Goal: Task Accomplishment & Management: Use online tool/utility

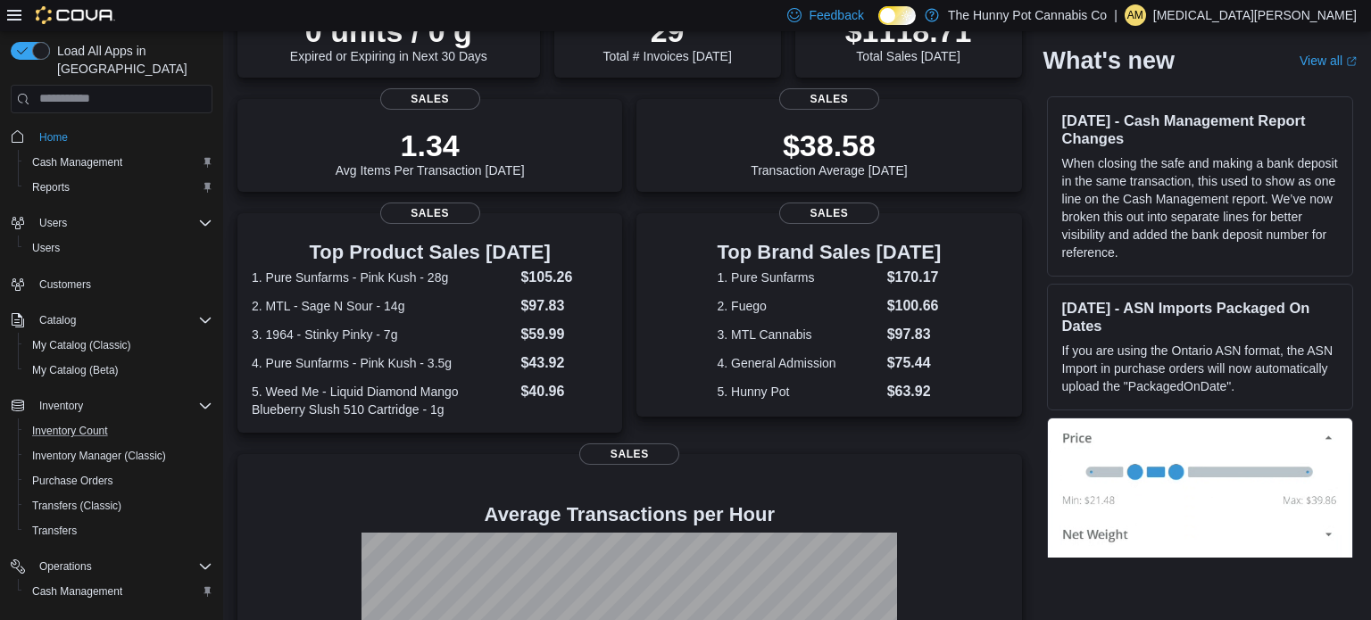
scroll to position [104, 0]
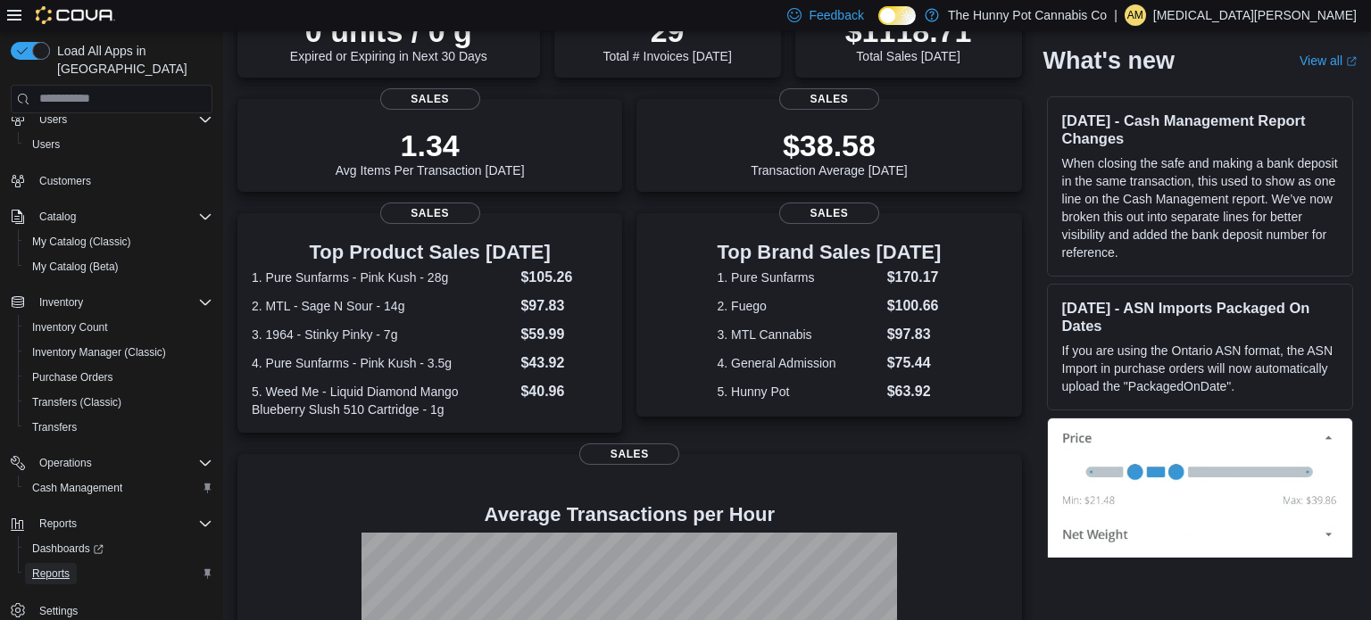
click at [35, 567] on span "Reports" at bounding box center [50, 574] width 37 height 14
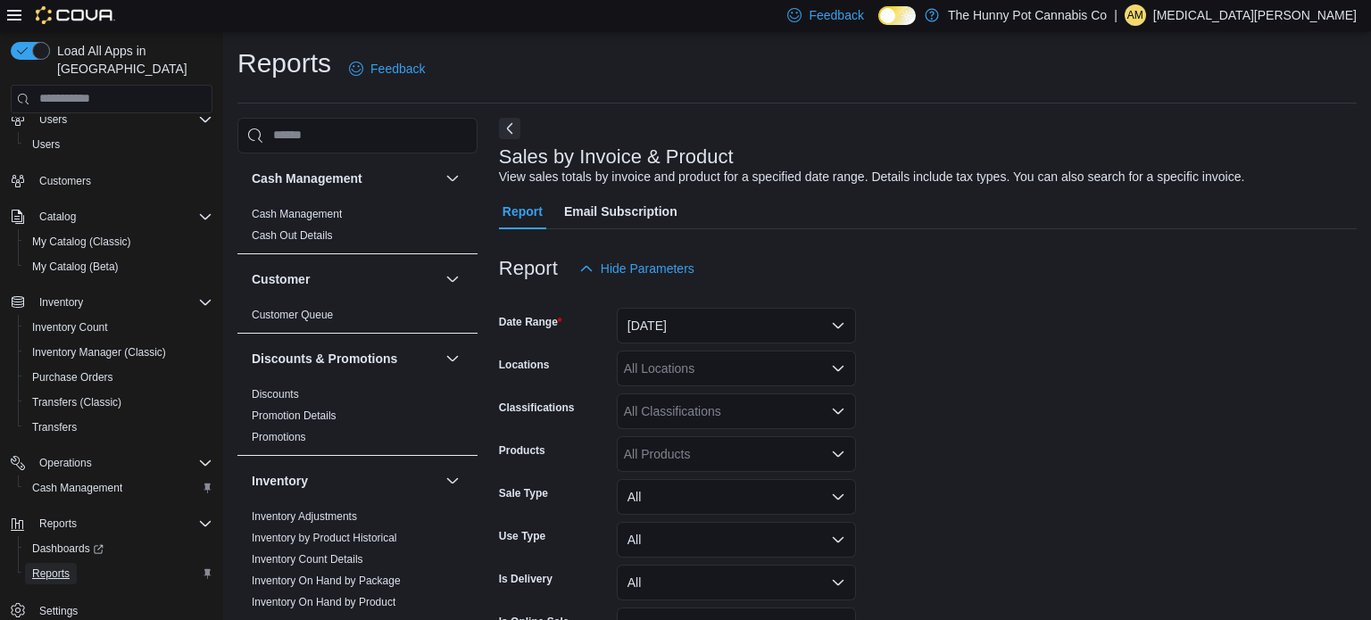
scroll to position [41, 0]
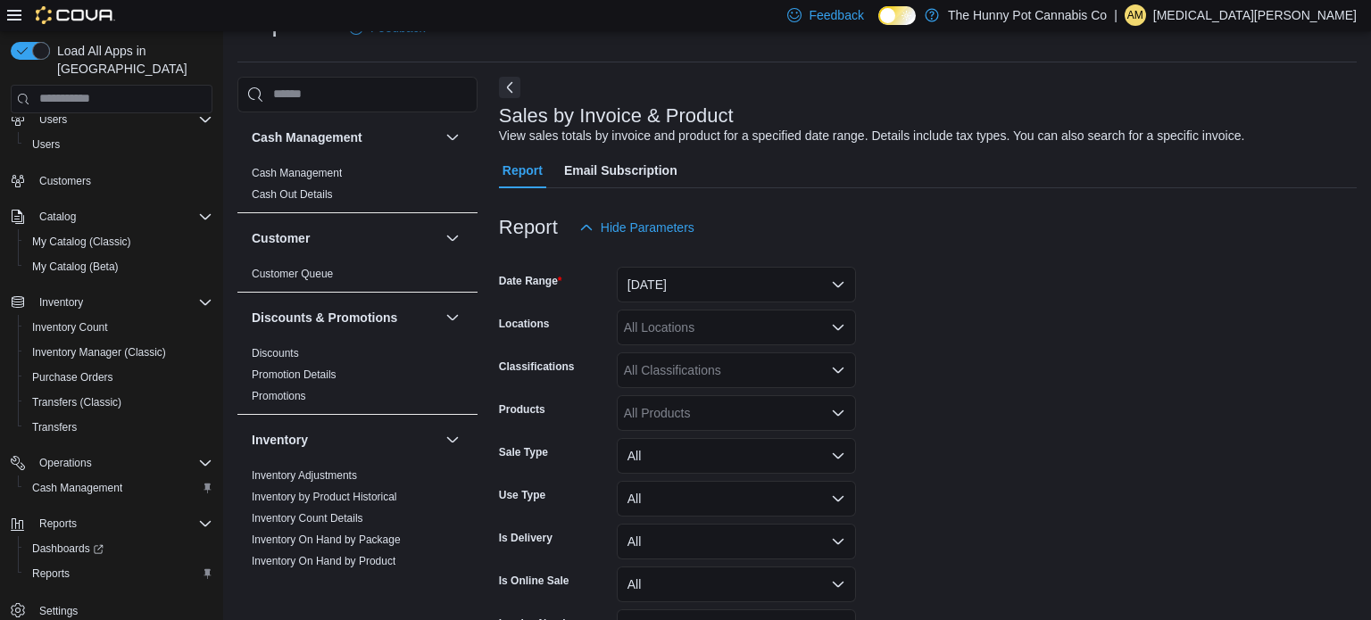
click at [653, 334] on div "All Locations" at bounding box center [736, 328] width 239 height 36
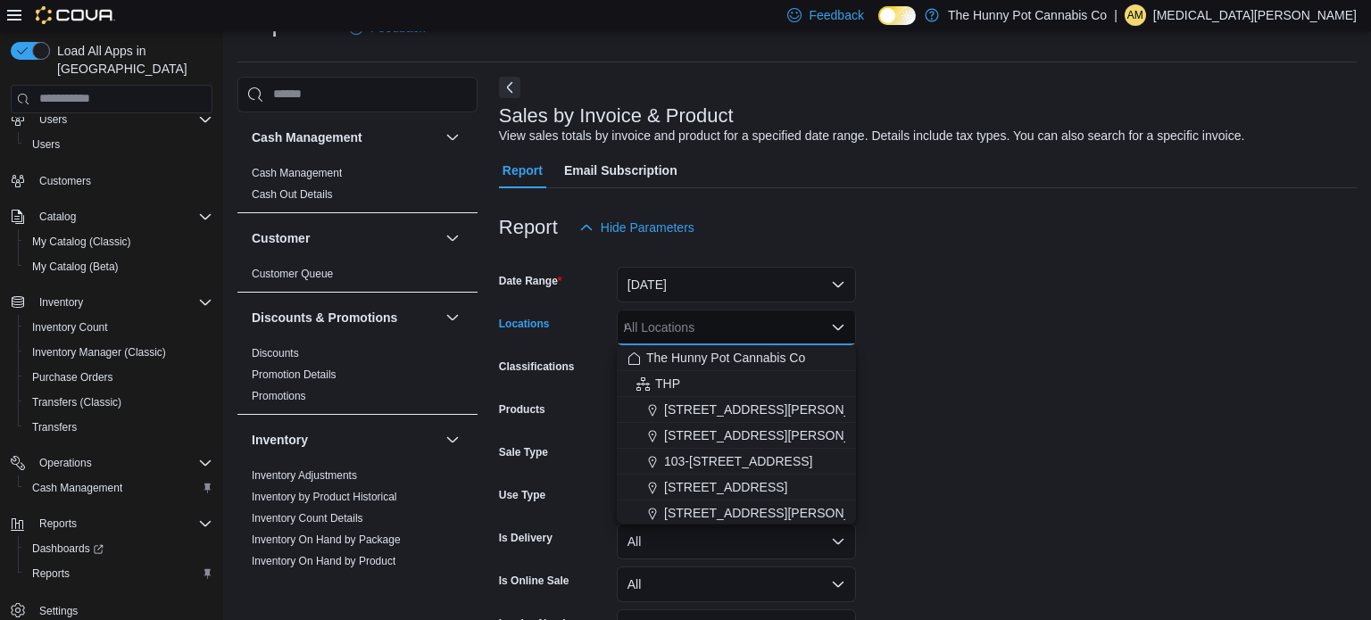
scroll to position [0, 0]
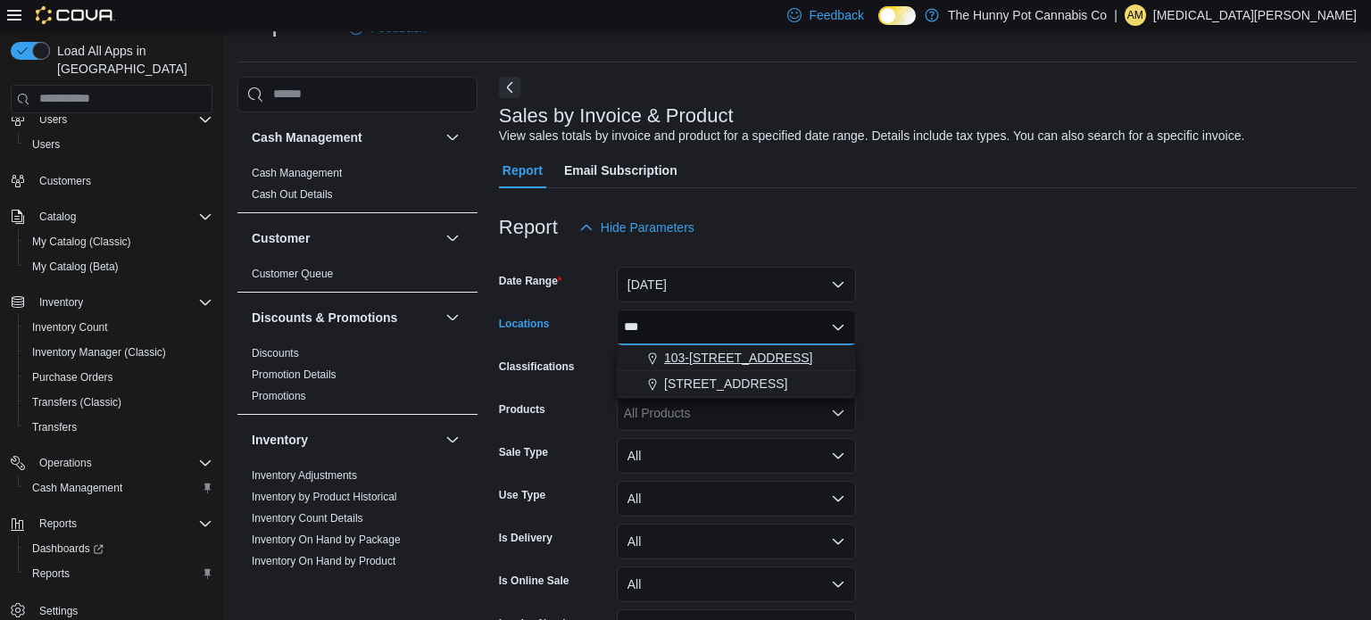
type input "***"
click at [700, 360] on span "103-[STREET_ADDRESS]" at bounding box center [738, 358] width 149 height 18
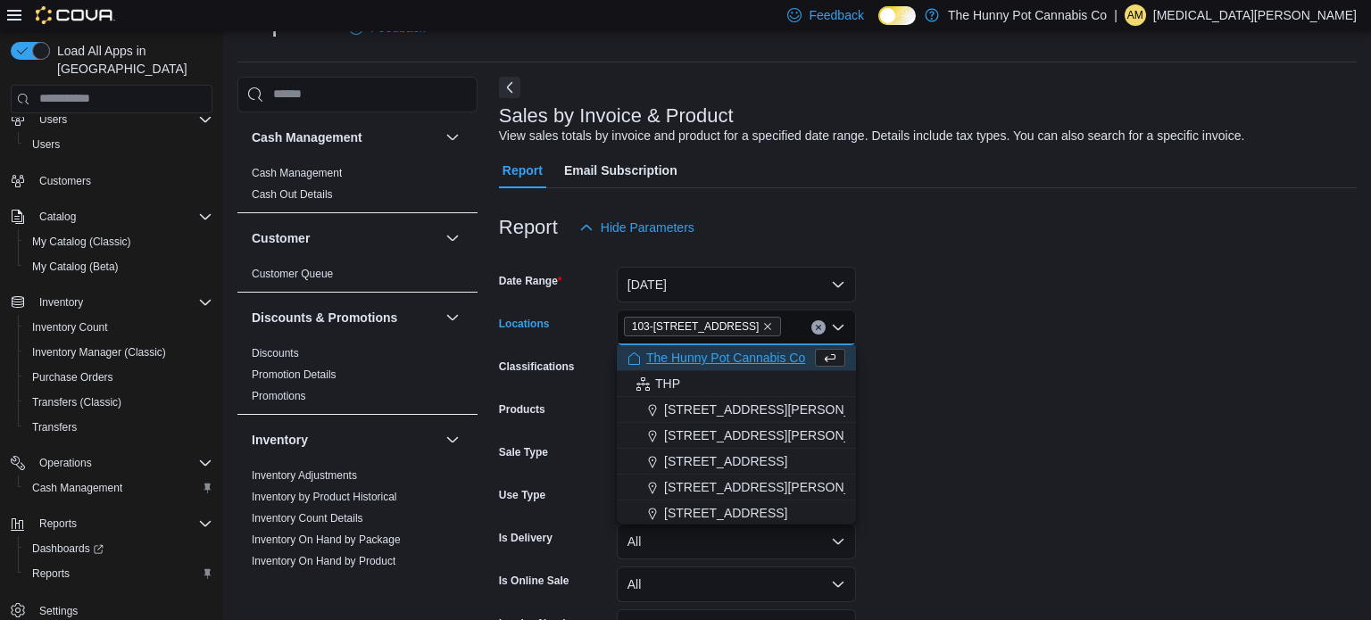
click at [1134, 341] on form "Date Range [DATE] Locations [STREET_ADDRESS] Selected. 103-[STREET_ADDRESS].. P…" at bounding box center [928, 470] width 858 height 450
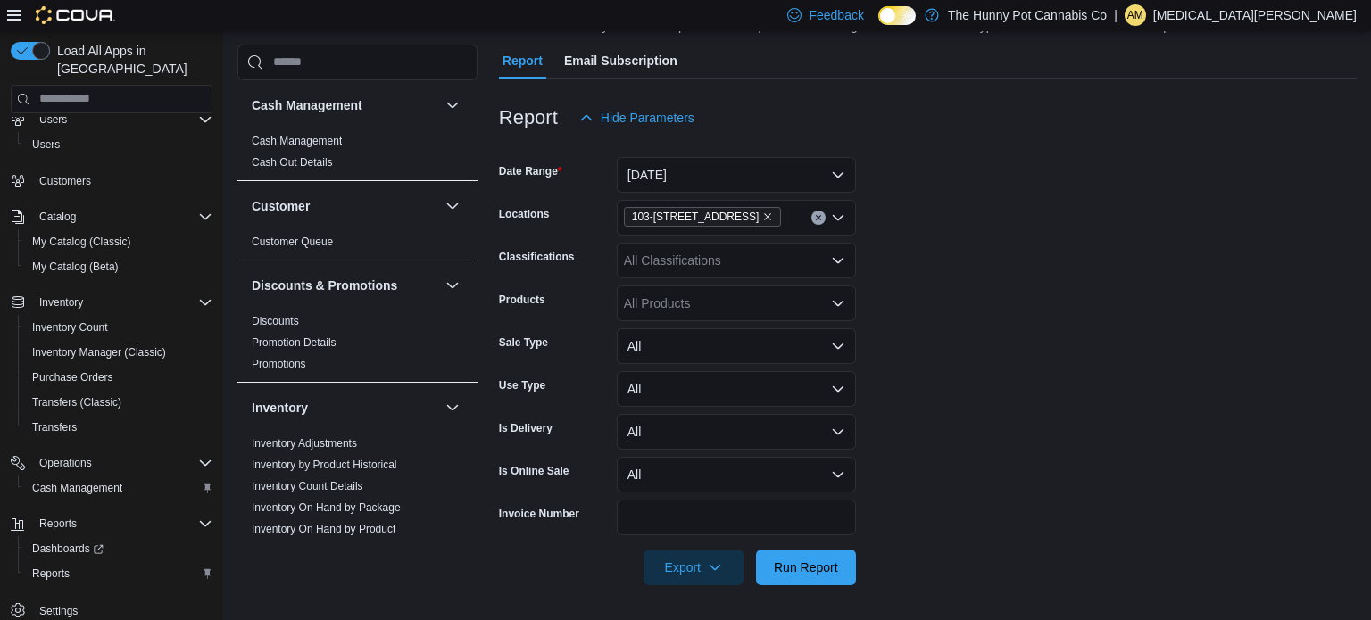
scroll to position [150, 0]
click at [823, 562] on span "Run Report" at bounding box center [806, 568] width 64 height 18
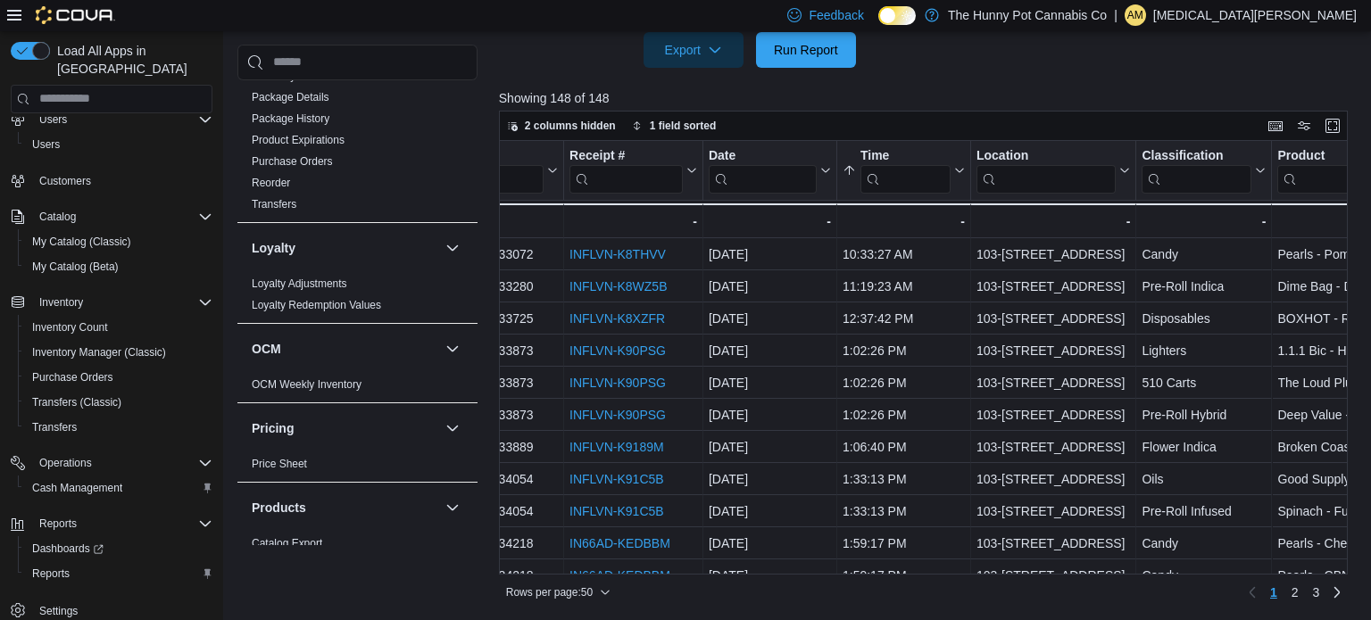
scroll to position [966, 0]
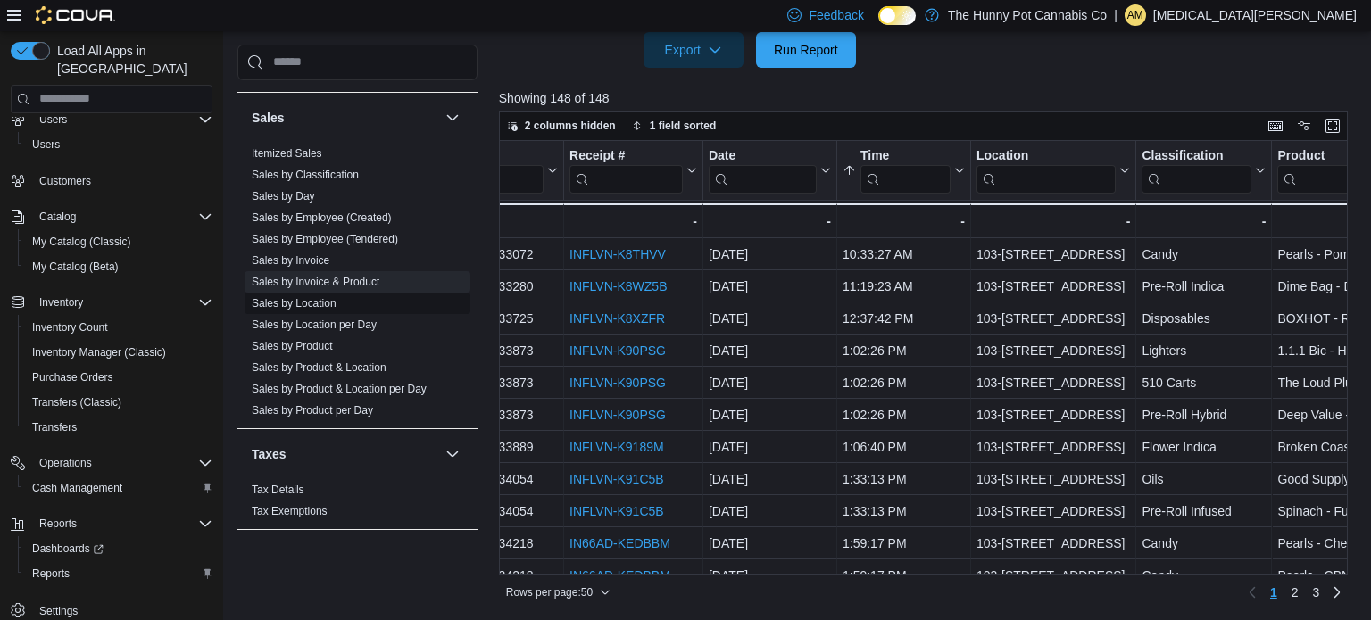
click at [335, 303] on link "Sales by Location" at bounding box center [294, 303] width 85 height 12
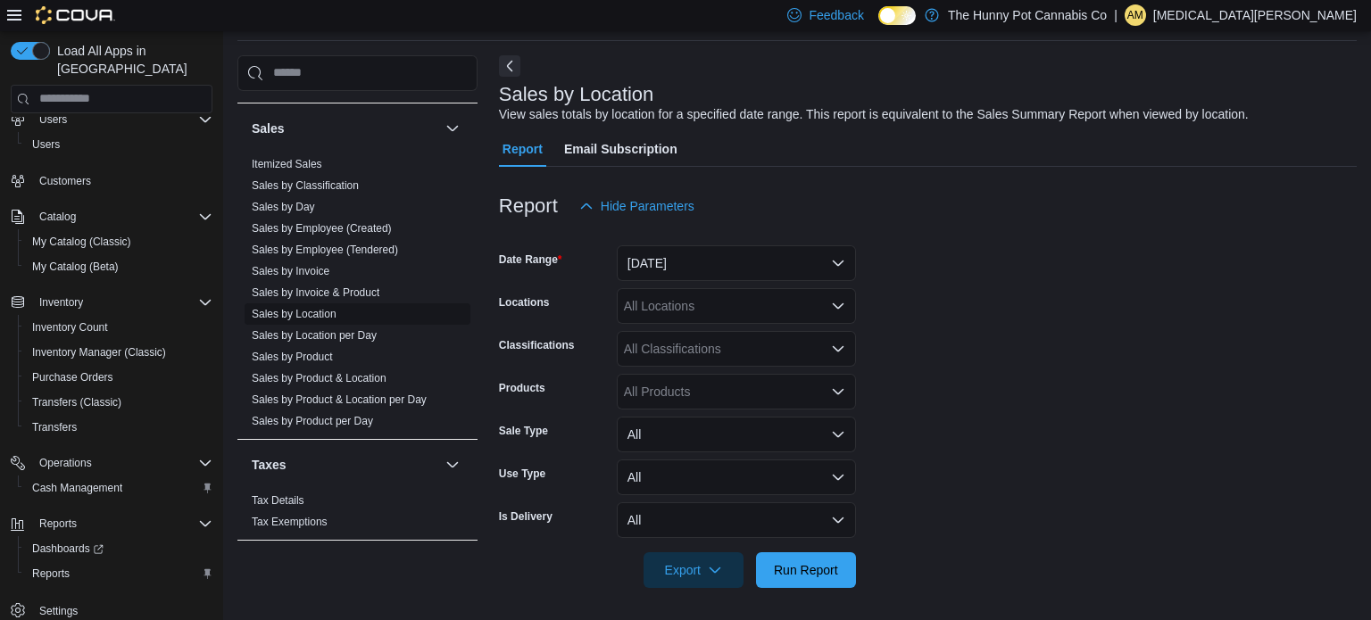
scroll to position [41, 0]
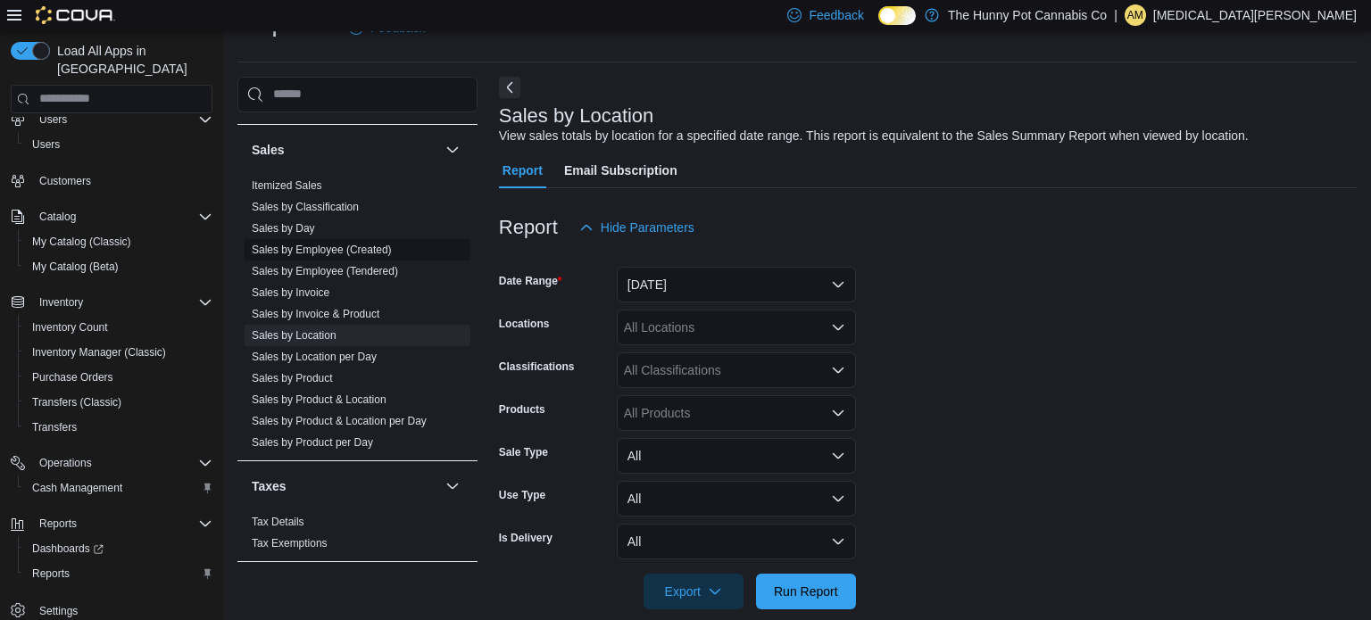
click at [361, 247] on link "Sales by Employee (Created)" at bounding box center [322, 250] width 140 height 12
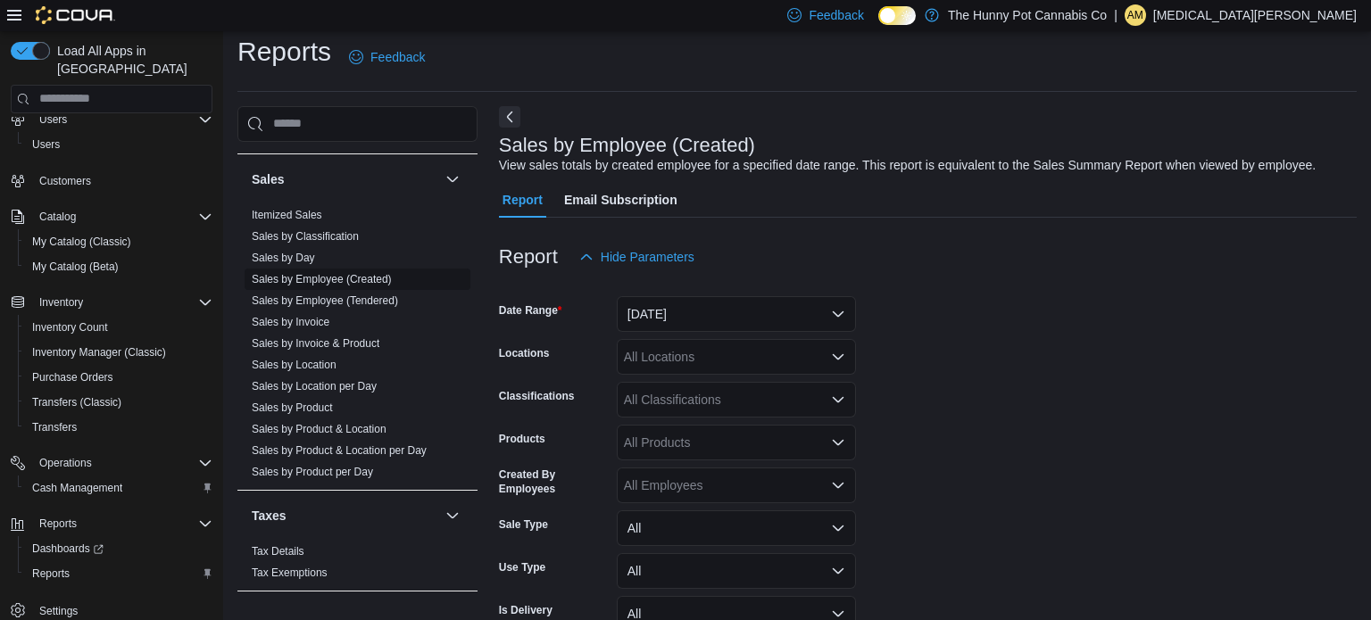
scroll to position [41, 0]
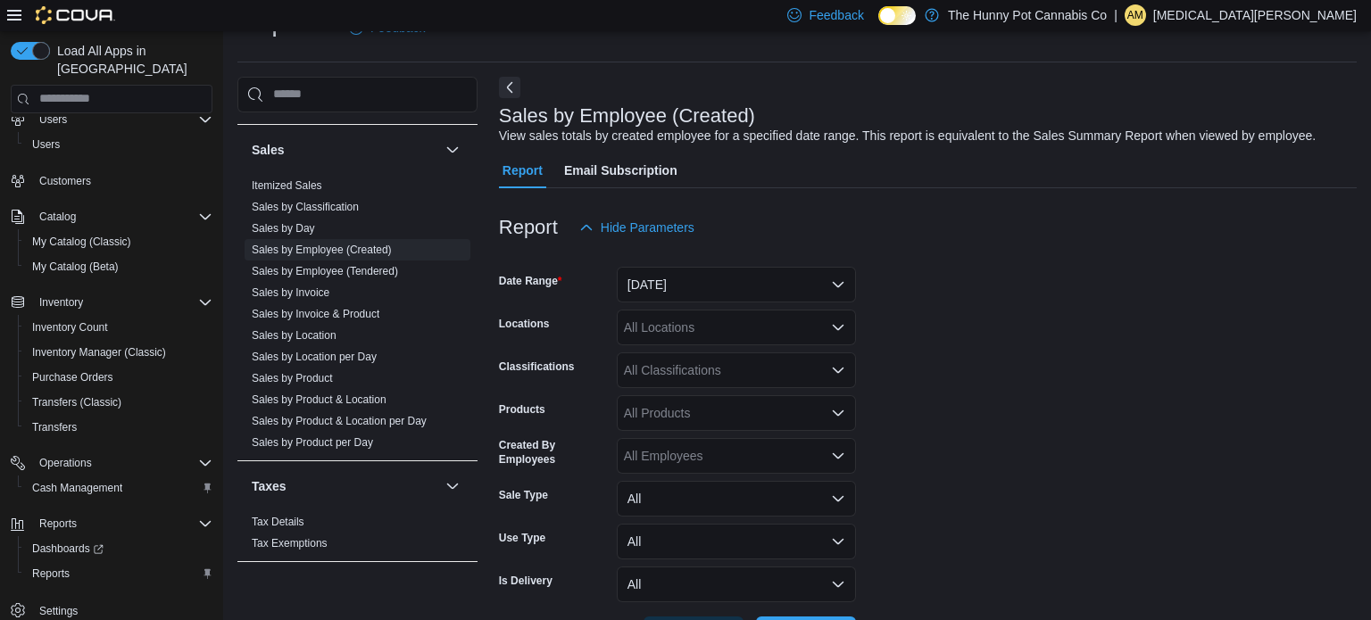
click at [685, 333] on div "All Locations" at bounding box center [736, 328] width 239 height 36
type input "***"
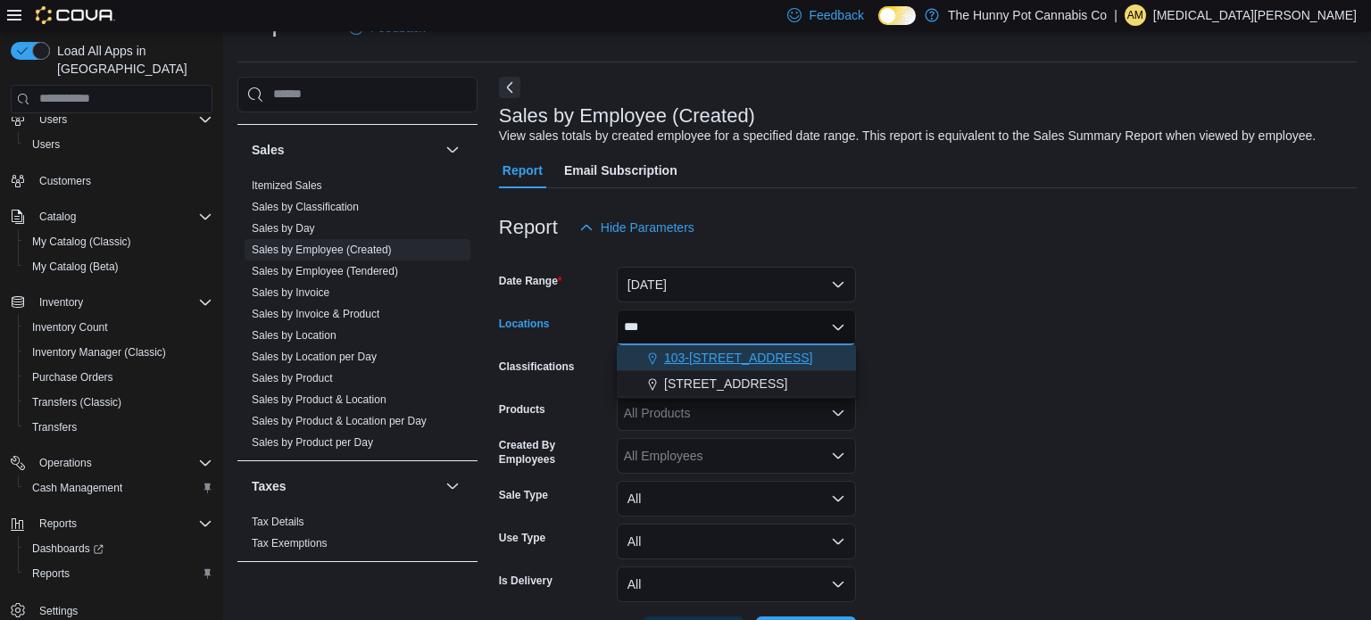
click at [757, 360] on span "103-[STREET_ADDRESS]" at bounding box center [738, 358] width 149 height 18
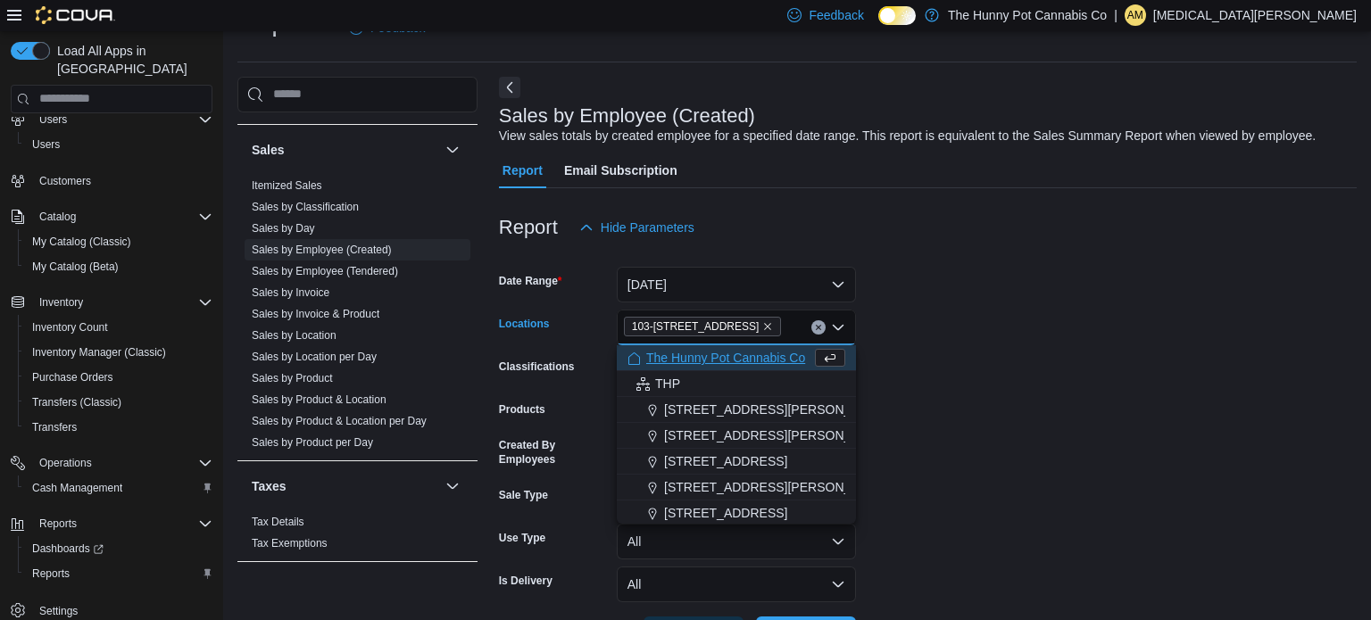
click at [1028, 392] on form "Date Range [DATE] Locations [STREET_ADDRESS] Selected. 103-[STREET_ADDRESS].. P…" at bounding box center [928, 448] width 858 height 407
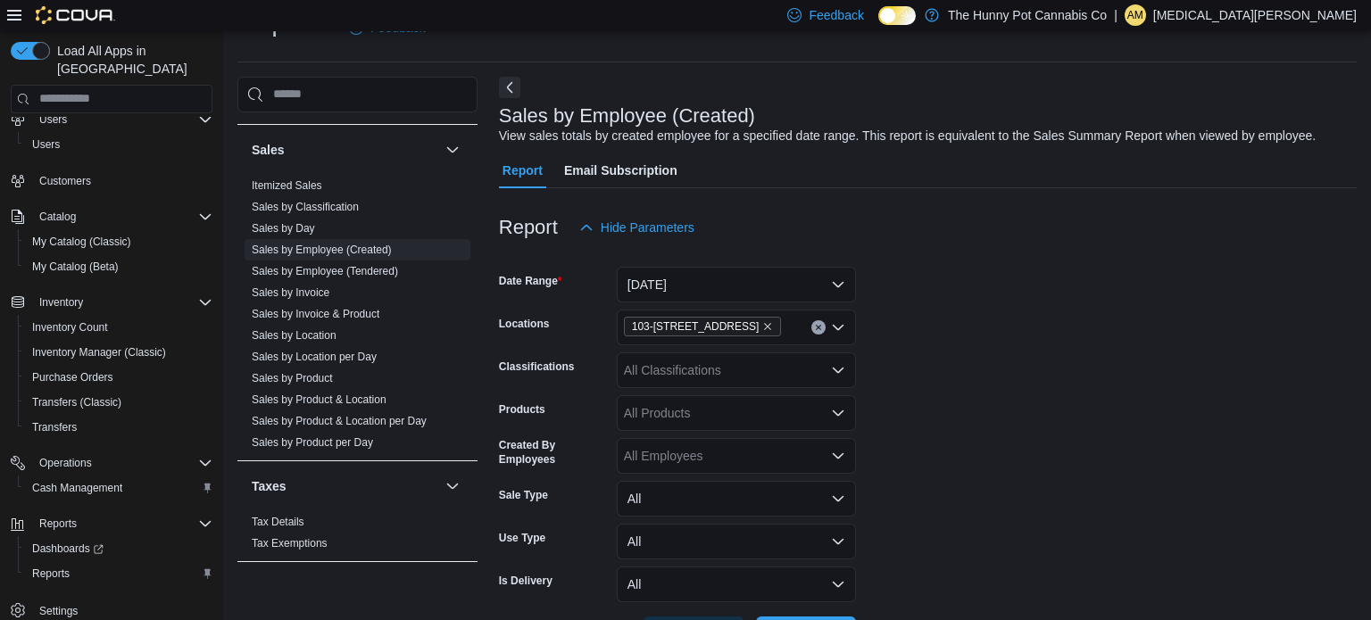
scroll to position [108, 0]
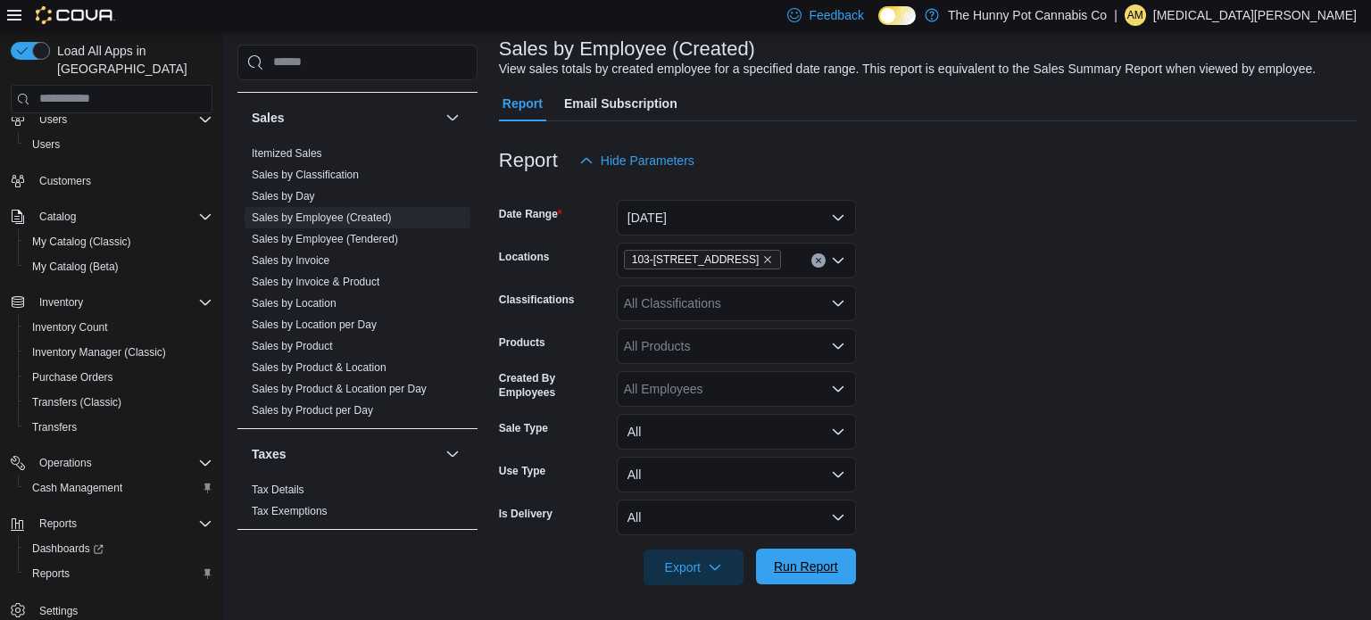
click at [794, 569] on span "Run Report" at bounding box center [806, 567] width 64 height 18
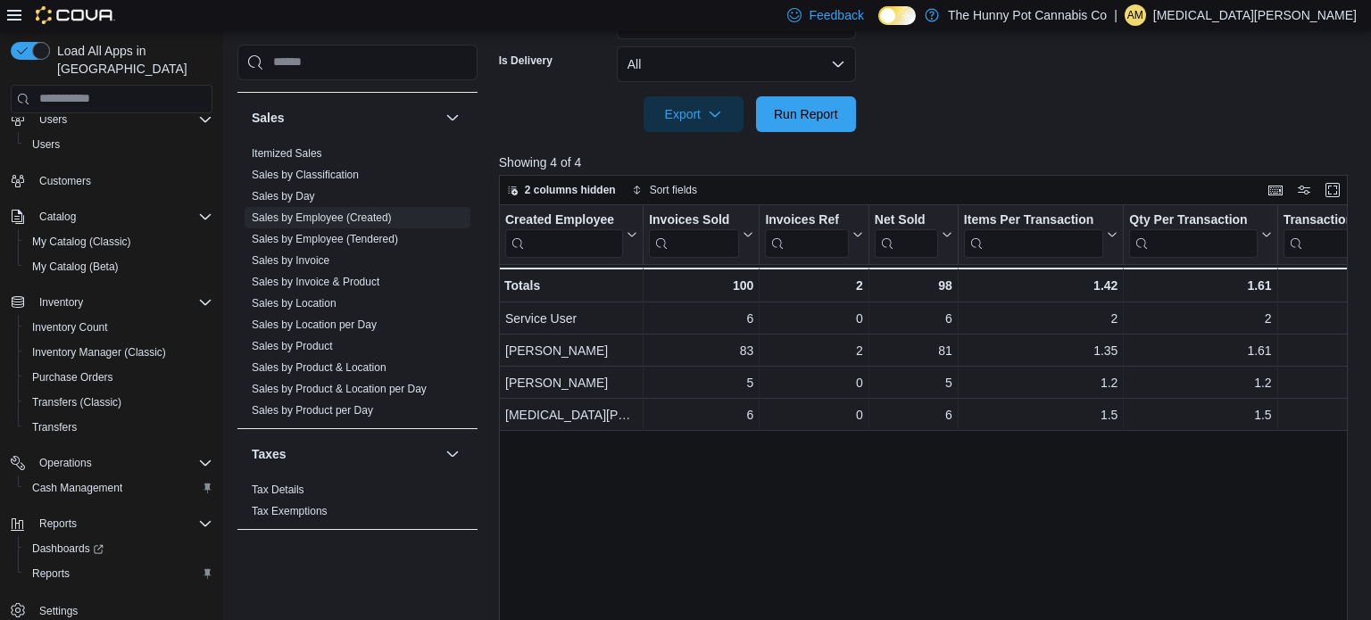
scroll to position [563, 0]
click at [1043, 457] on div "Created Employee Click to view column header actions Invoices Sold Click to vie…" at bounding box center [924, 436] width 850 height 467
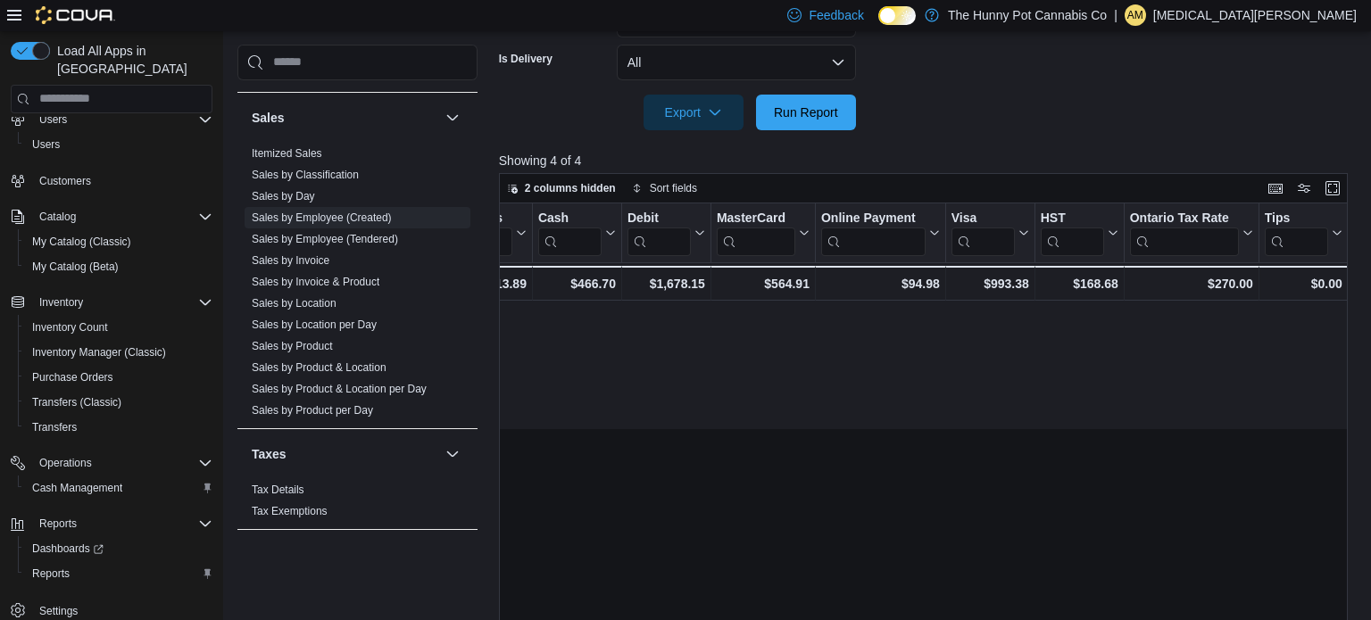
scroll to position [0, 0]
